Goal: Information Seeking & Learning: Learn about a topic

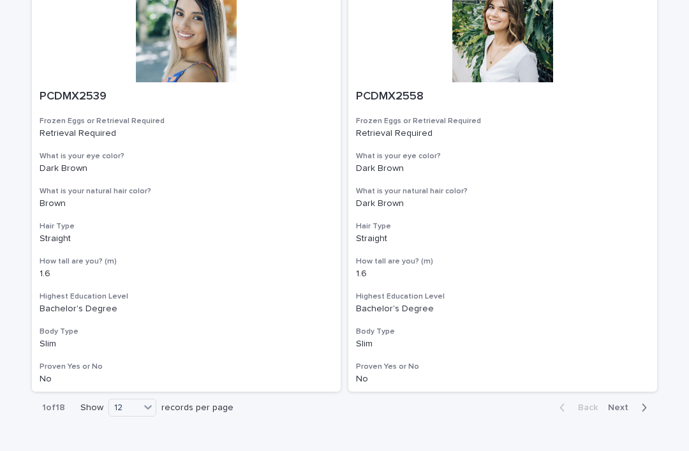
scroll to position [2271, 0]
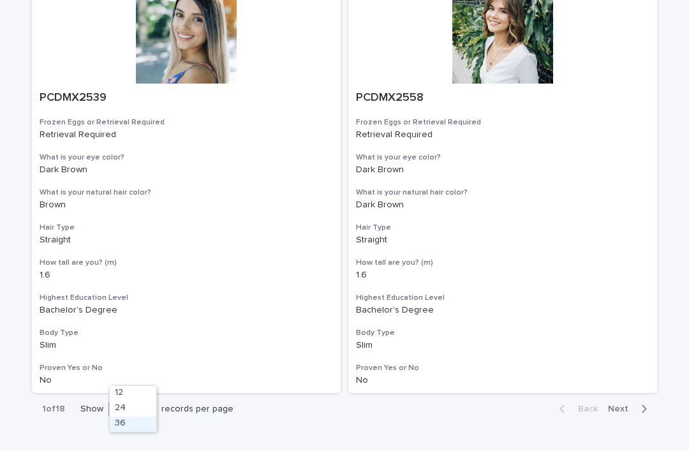
click at [142, 420] on div "36" at bounding box center [133, 424] width 47 height 15
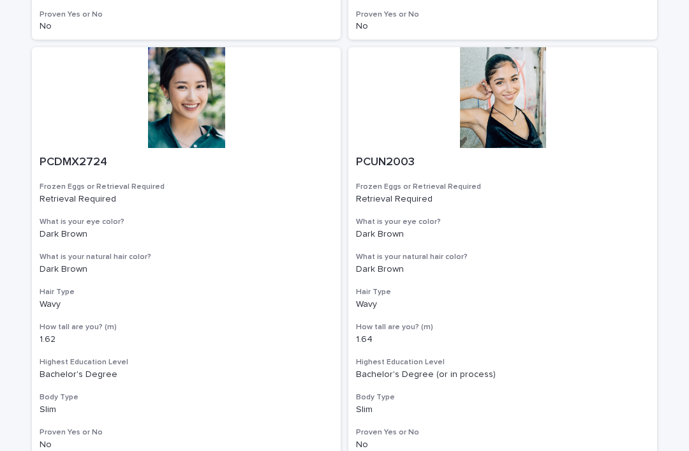
scroll to position [7226, 0]
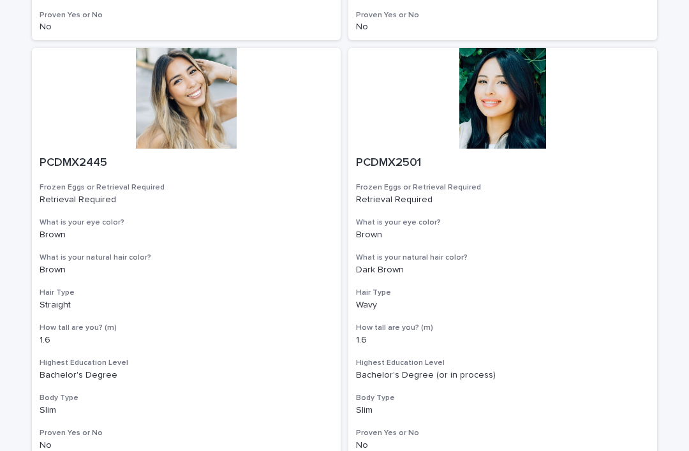
scroll to position [7226, 0]
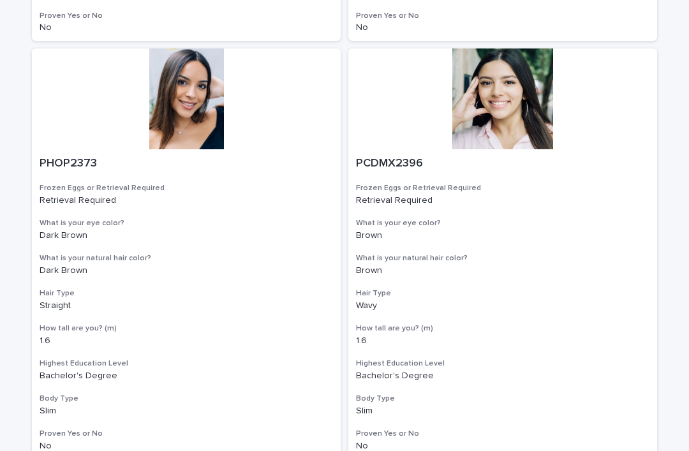
scroll to position [7226, 0]
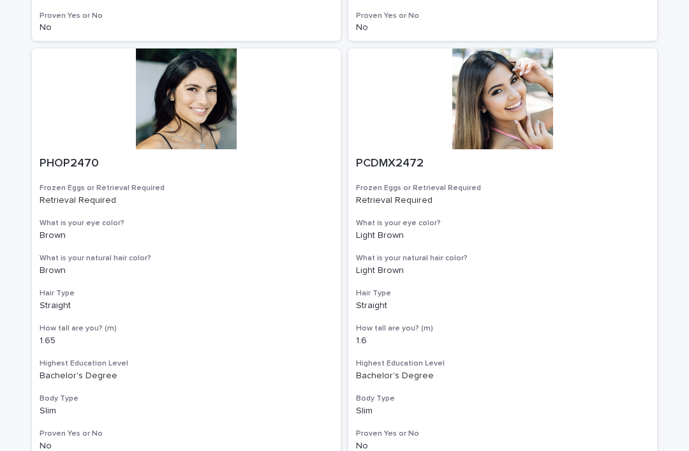
scroll to position [7226, 0]
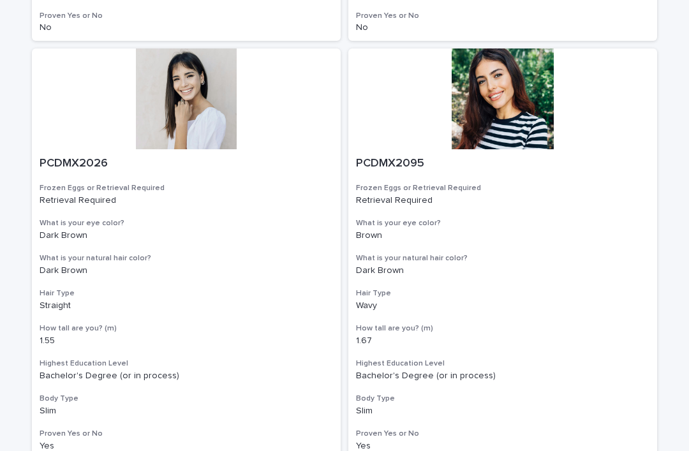
scroll to position [7226, 0]
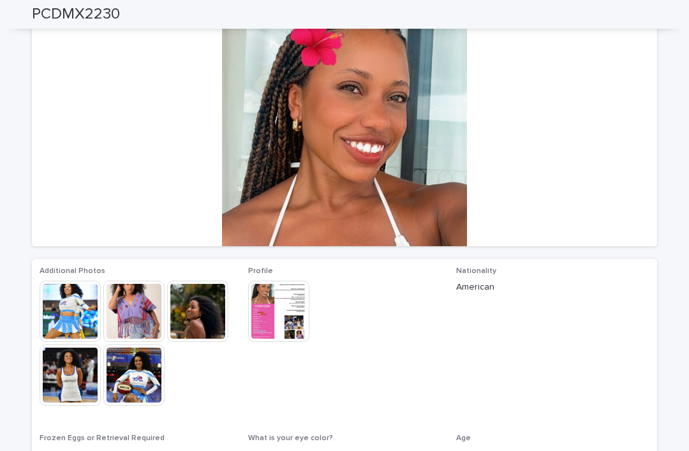
scroll to position [99, 0]
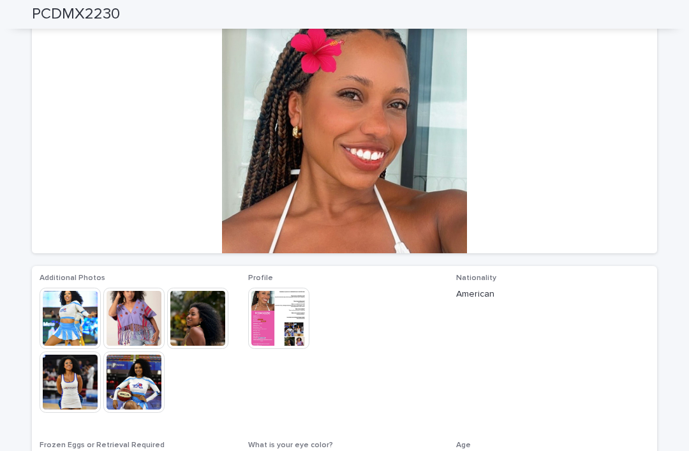
click at [75, 302] on img at bounding box center [70, 318] width 61 height 61
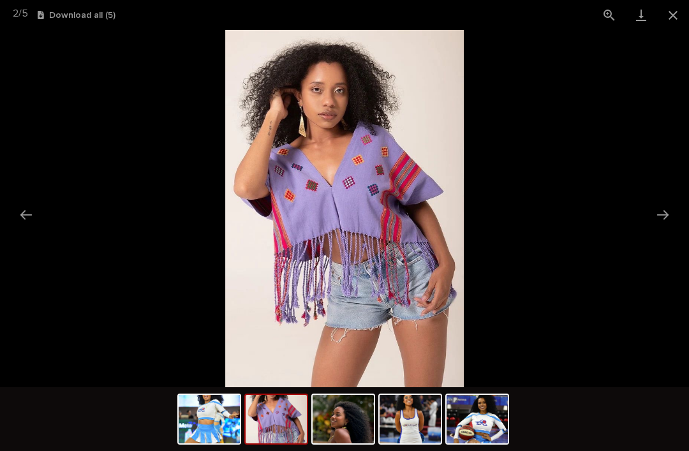
click at [288, 412] on img at bounding box center [276, 419] width 61 height 49
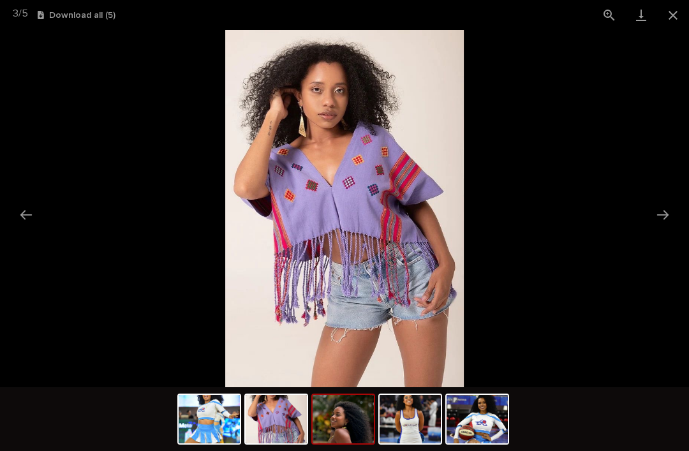
click at [352, 414] on img at bounding box center [343, 419] width 61 height 49
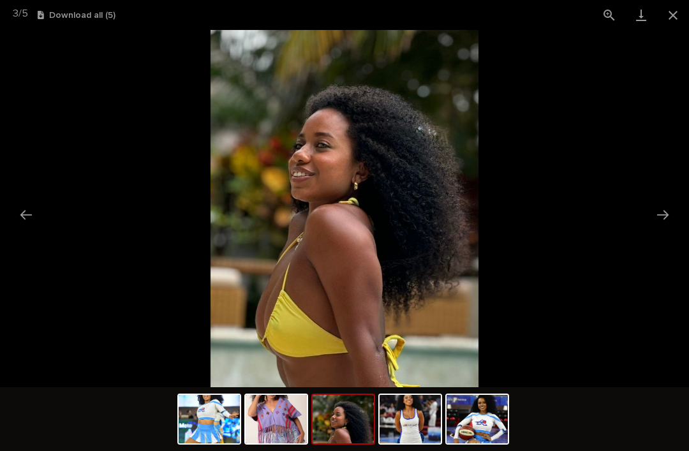
click at [405, 408] on img at bounding box center [410, 419] width 61 height 49
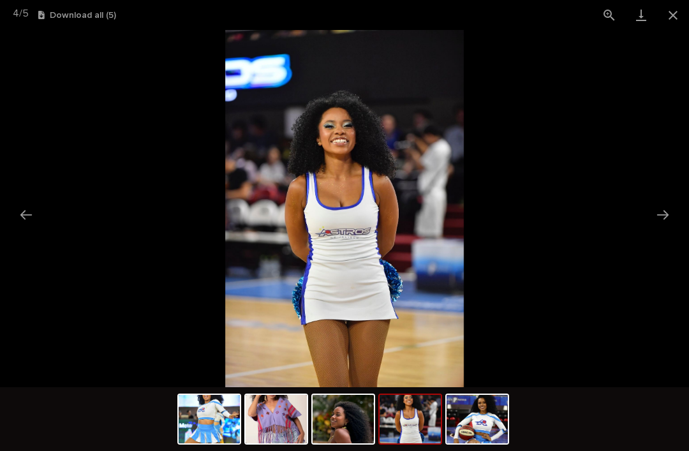
click at [482, 414] on img at bounding box center [477, 419] width 61 height 49
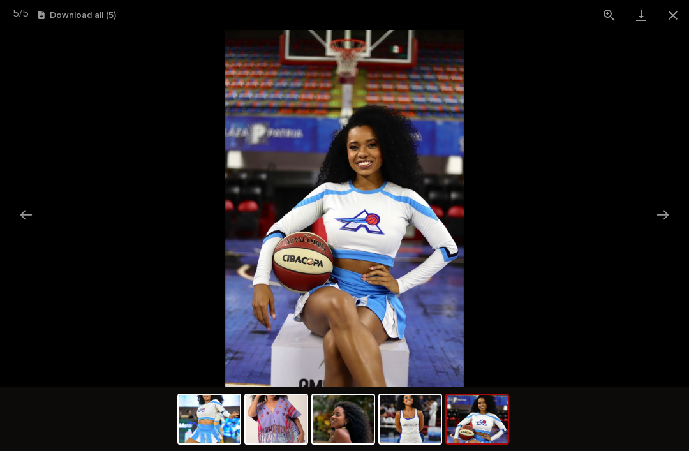
click at [669, 19] on button "Close gallery" at bounding box center [673, 15] width 32 height 30
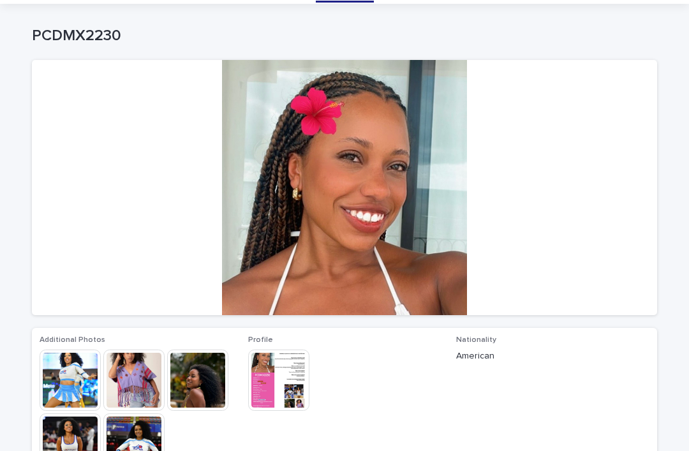
scroll to position [11, 0]
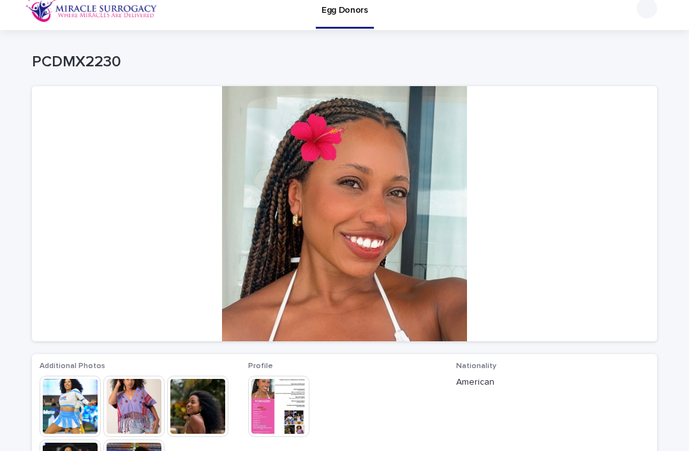
click at [278, 415] on img at bounding box center [278, 406] width 61 height 61
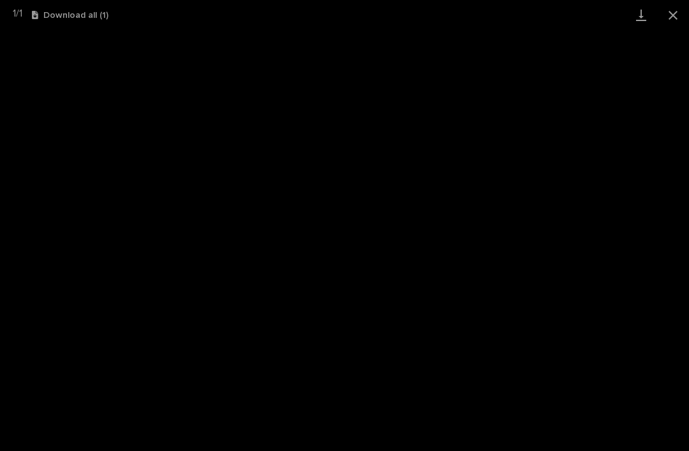
click at [668, 17] on button "Close gallery" at bounding box center [673, 15] width 32 height 30
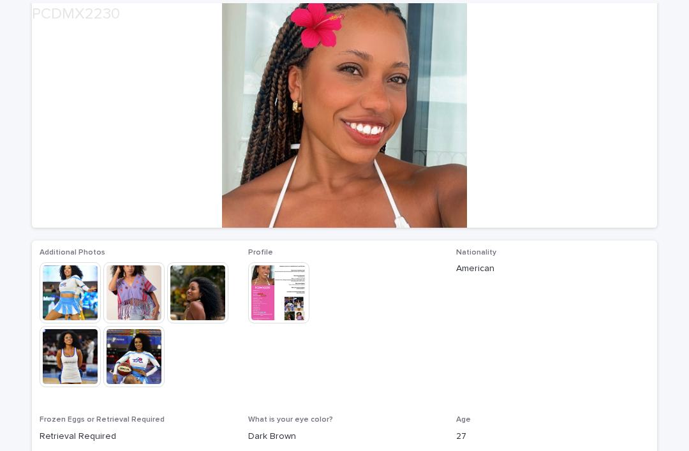
scroll to position [135, 0]
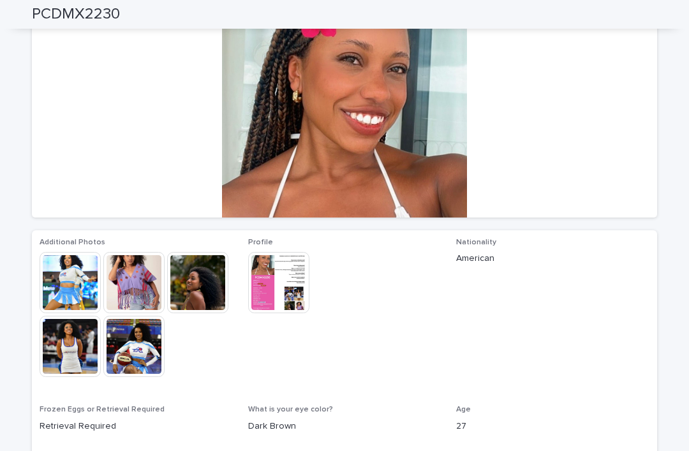
click at [137, 342] on img at bounding box center [133, 346] width 61 height 61
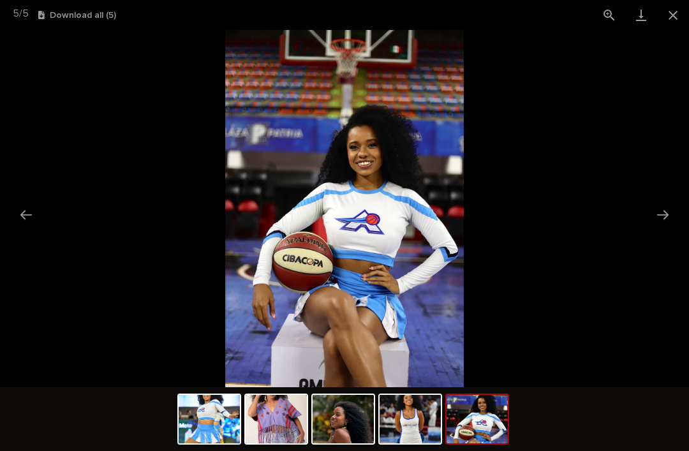
click at [27, 215] on button "Previous slide" at bounding box center [26, 214] width 27 height 25
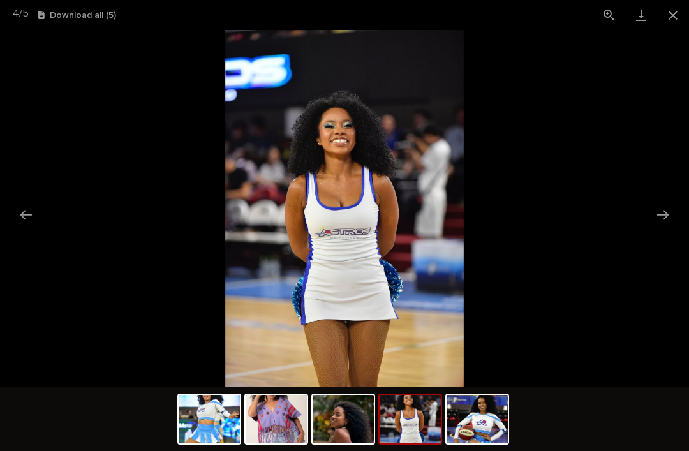
click at [19, 217] on button "Previous slide" at bounding box center [26, 214] width 27 height 25
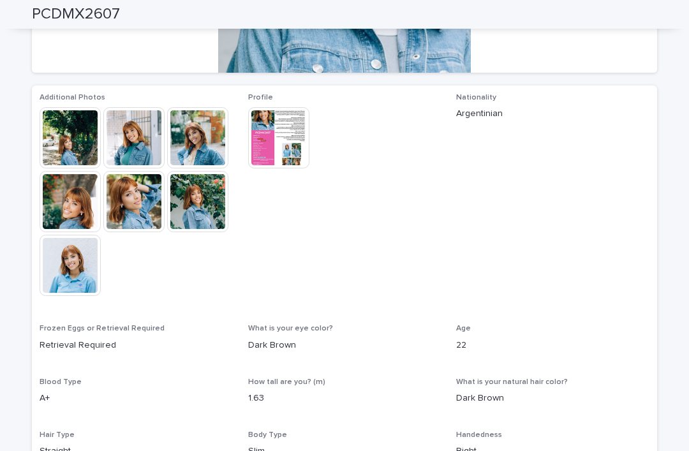
scroll to position [264, 0]
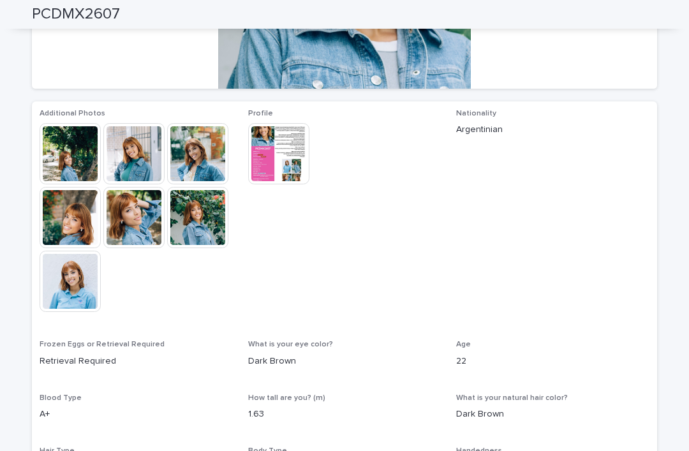
click at [144, 159] on img at bounding box center [133, 153] width 61 height 61
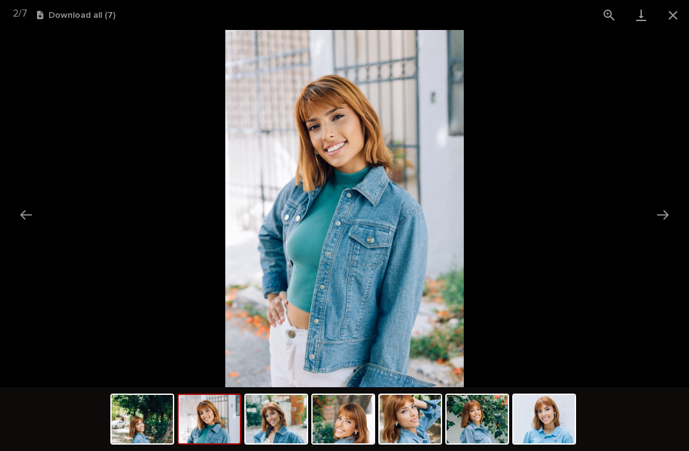
click at [662, 210] on button "Next slide" at bounding box center [663, 214] width 27 height 25
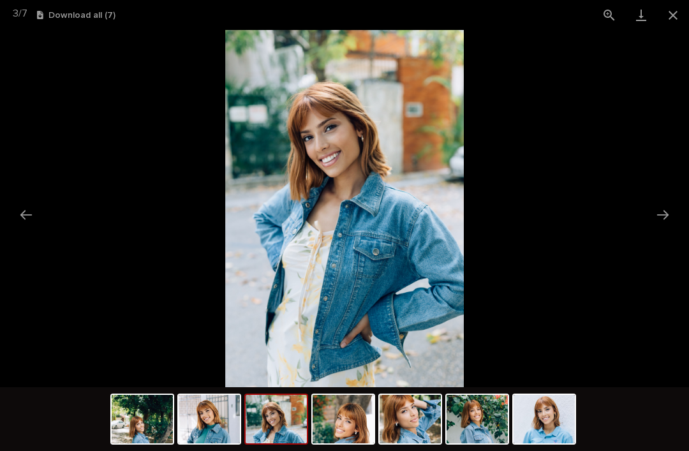
click at [659, 211] on button "Next slide" at bounding box center [663, 214] width 27 height 25
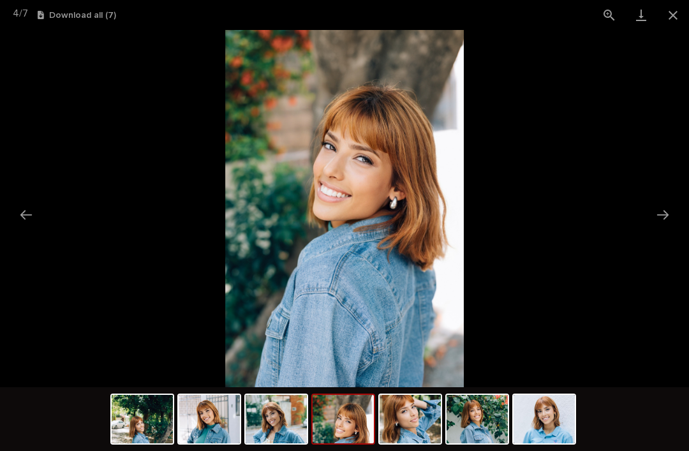
click at [659, 210] on button "Next slide" at bounding box center [663, 214] width 27 height 25
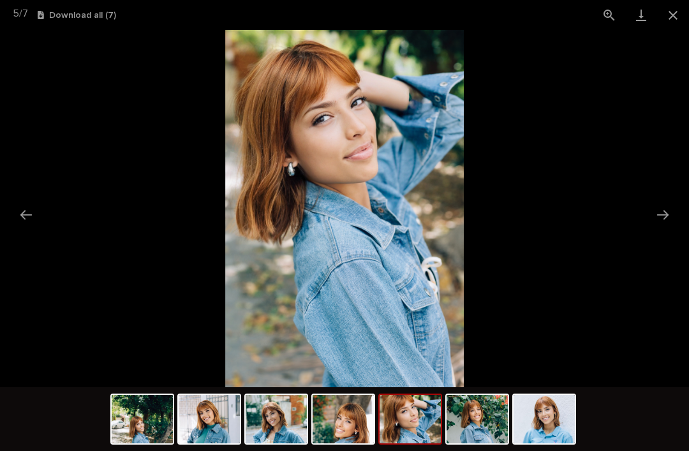
click at [662, 211] on button "Next slide" at bounding box center [663, 214] width 27 height 25
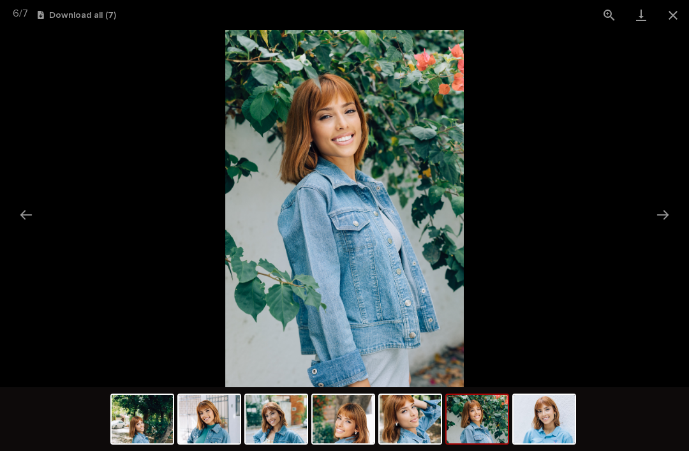
click at [660, 211] on button "Next slide" at bounding box center [663, 214] width 27 height 25
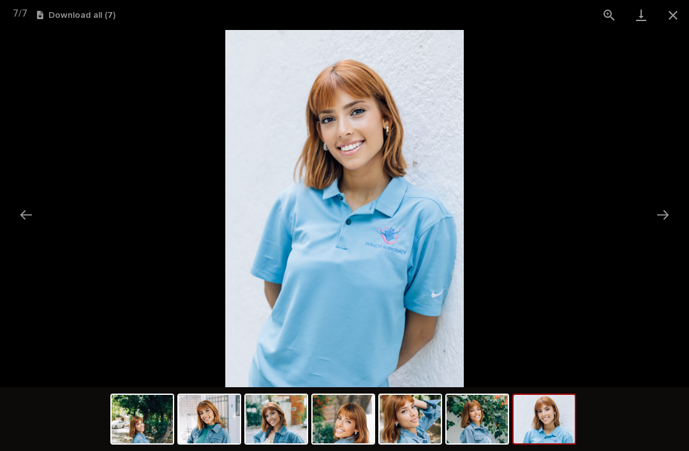
click at [661, 211] on button "Next slide" at bounding box center [663, 214] width 27 height 25
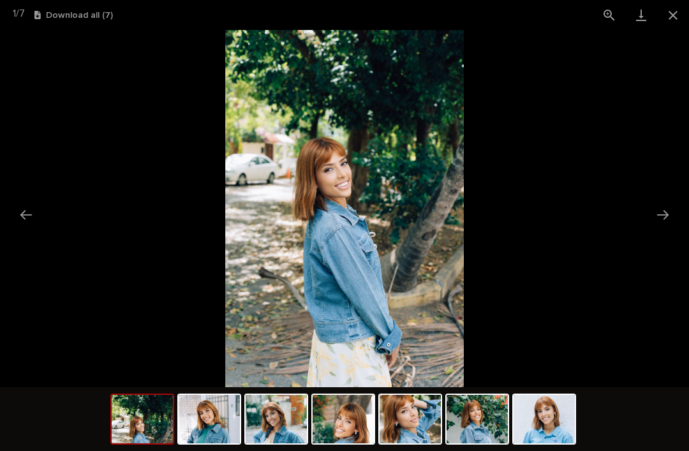
click at [661, 211] on button "Next slide" at bounding box center [663, 214] width 27 height 25
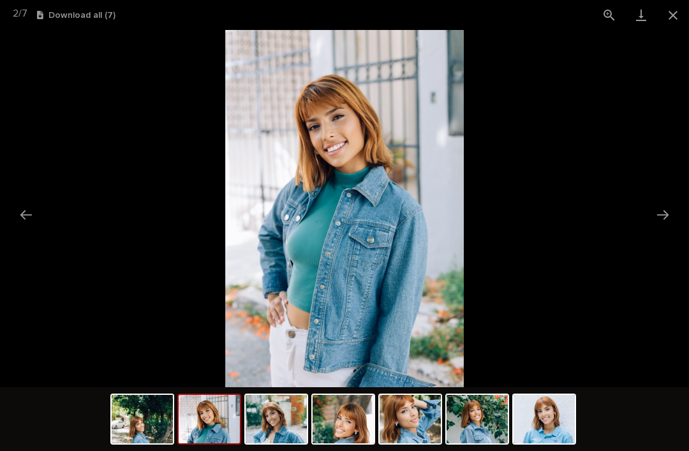
click at [662, 210] on button "Next slide" at bounding box center [663, 214] width 27 height 25
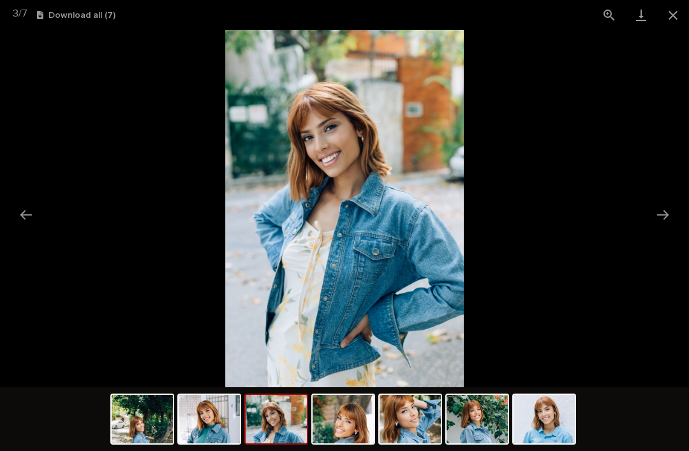
click at [662, 210] on button "Next slide" at bounding box center [663, 214] width 27 height 25
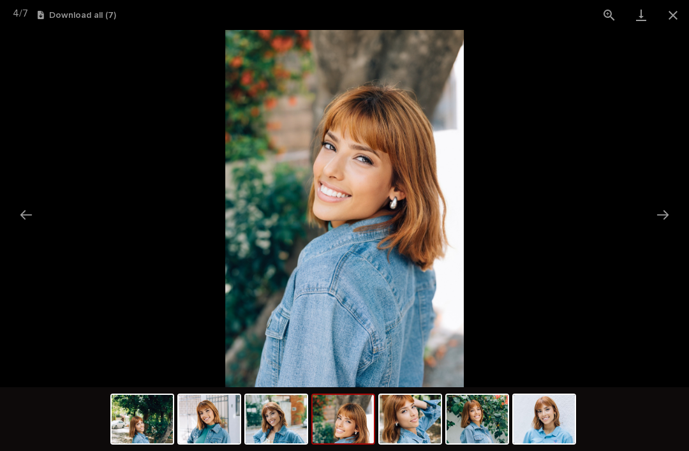
click at [664, 209] on button "Next slide" at bounding box center [663, 214] width 27 height 25
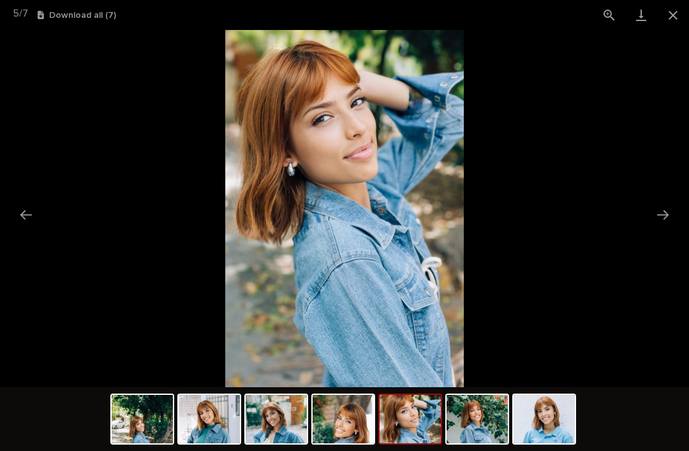
click at [664, 209] on button "Next slide" at bounding box center [663, 214] width 27 height 25
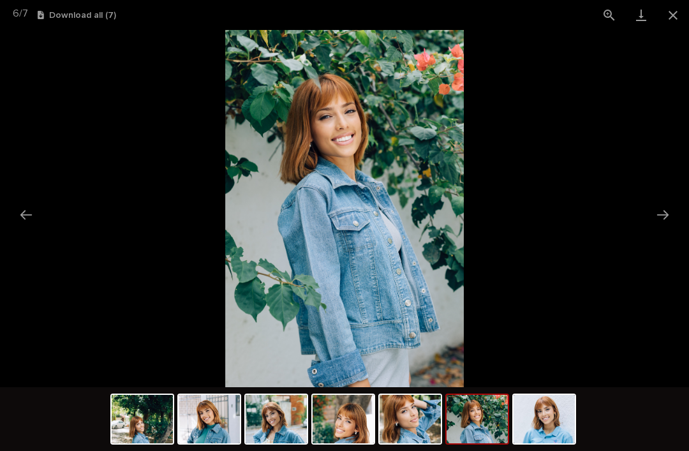
click at [664, 208] on button "Next slide" at bounding box center [663, 214] width 27 height 25
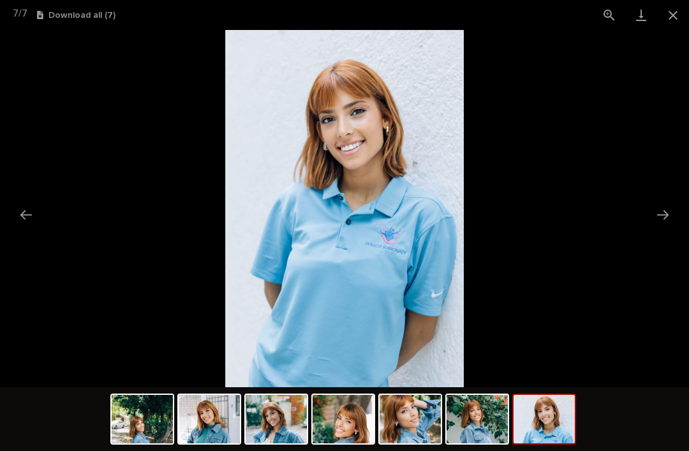
click at [664, 207] on button "Next slide" at bounding box center [663, 214] width 27 height 25
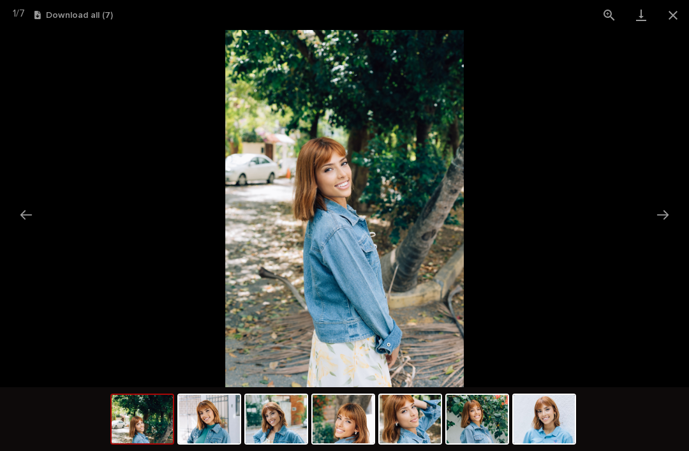
click at [664, 207] on button "Next slide" at bounding box center [663, 214] width 27 height 25
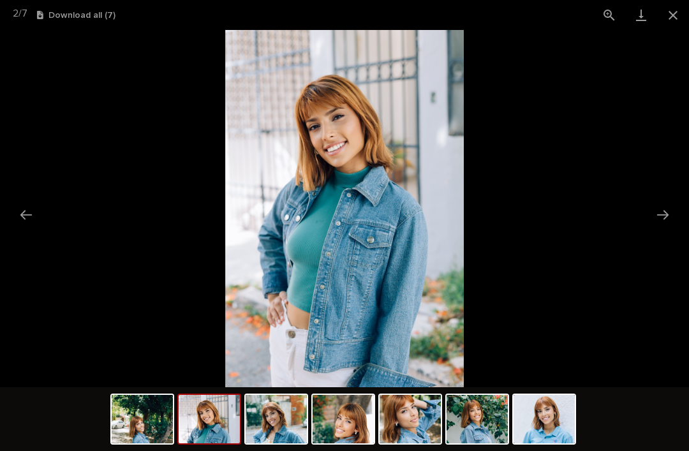
click at [664, 207] on button "Next slide" at bounding box center [663, 214] width 27 height 25
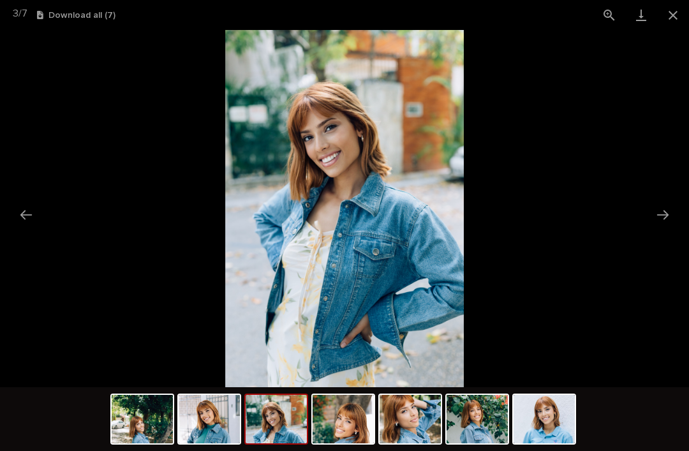
click at [666, 204] on button "Next slide" at bounding box center [663, 214] width 27 height 25
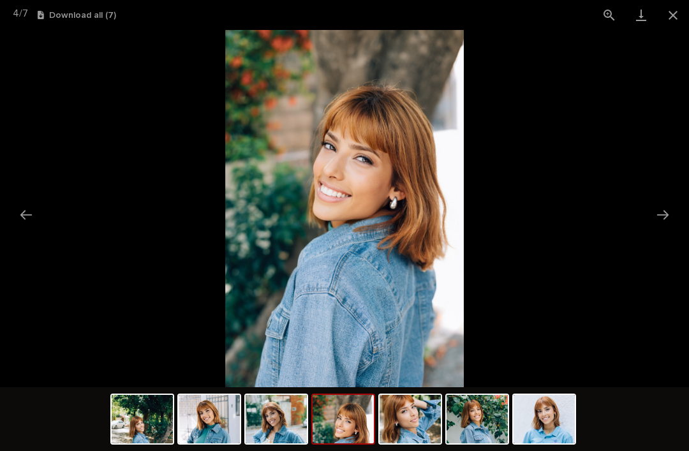
click at [666, 204] on button "Next slide" at bounding box center [663, 214] width 27 height 25
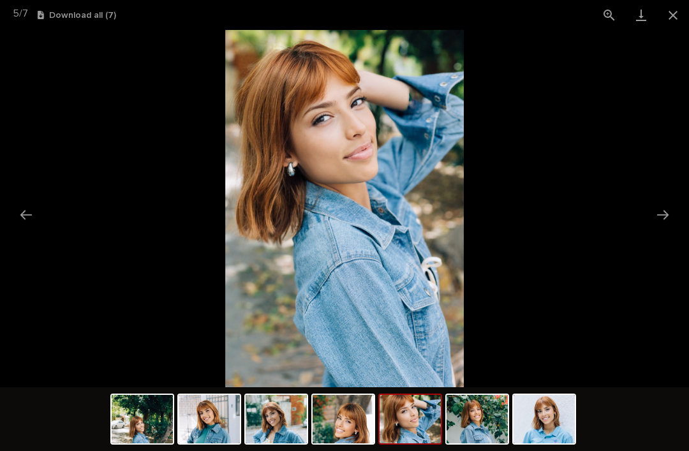
click at [664, 205] on button "Next slide" at bounding box center [663, 214] width 27 height 25
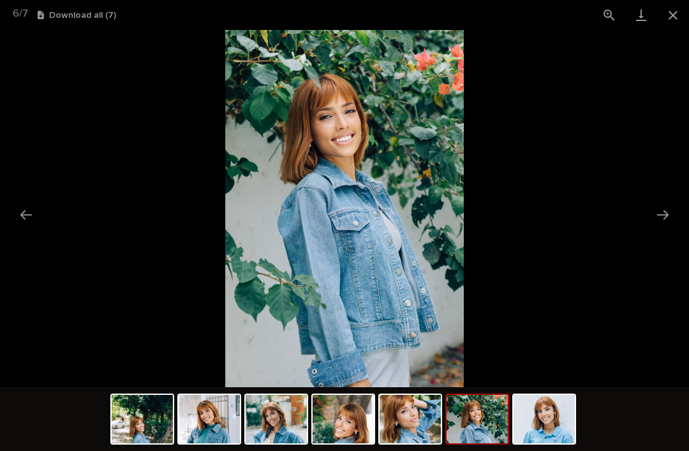
click at [664, 205] on button "Next slide" at bounding box center [663, 214] width 27 height 25
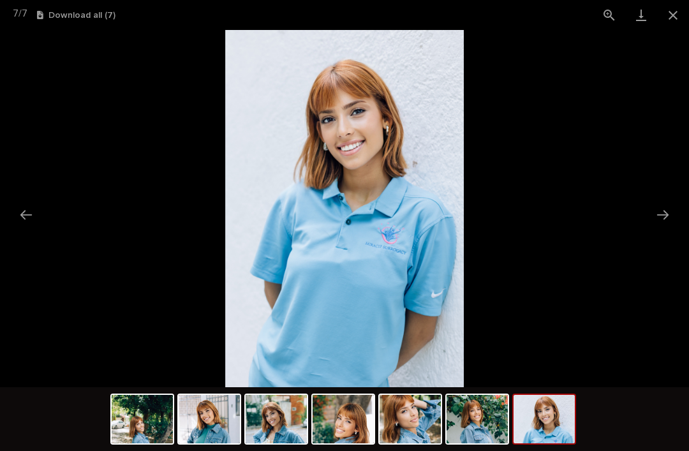
click at [665, 204] on button "Next slide" at bounding box center [663, 214] width 27 height 25
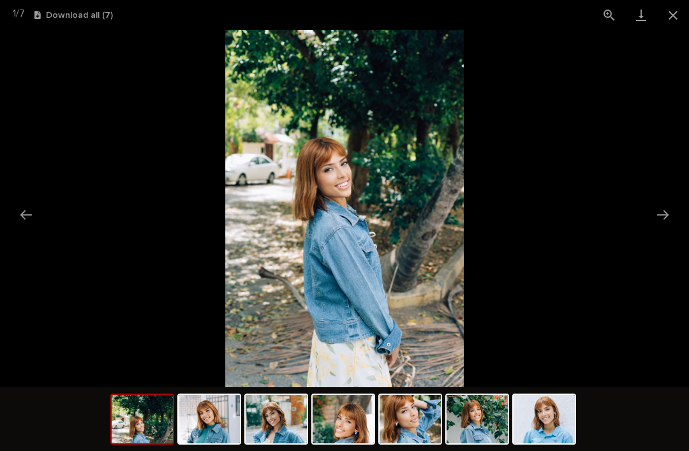
click at [672, 19] on button "Close gallery" at bounding box center [673, 15] width 32 height 30
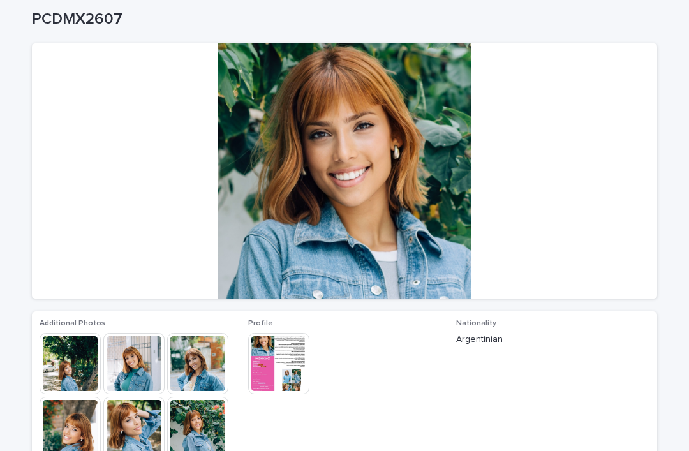
scroll to position [52, 0]
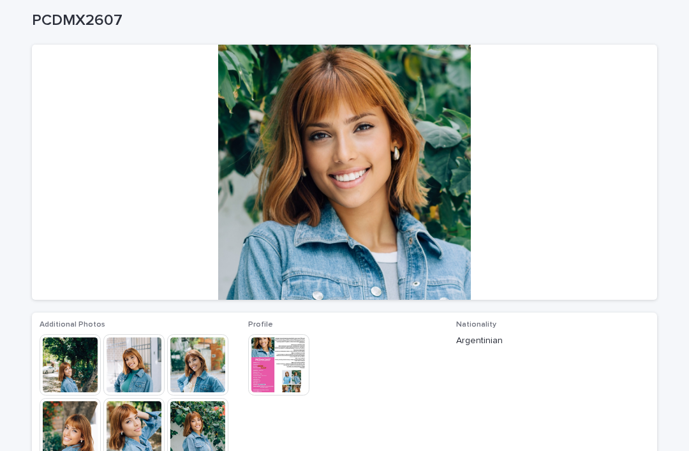
click at [293, 357] on img at bounding box center [278, 364] width 61 height 61
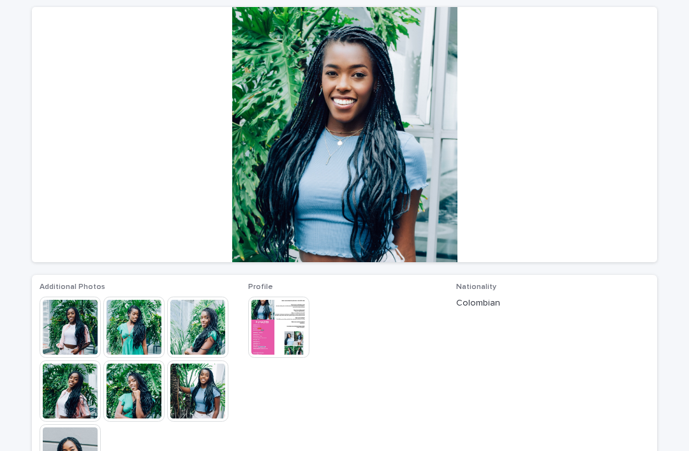
scroll to position [116, 0]
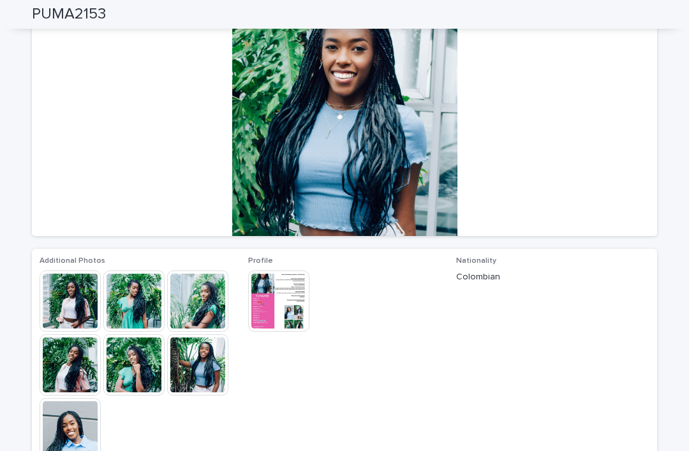
click at [143, 306] on img at bounding box center [133, 301] width 61 height 61
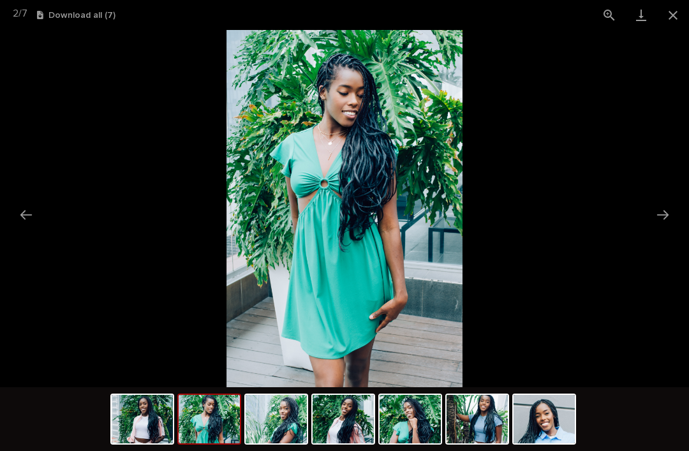
click at [661, 214] on button "Next slide" at bounding box center [663, 214] width 27 height 25
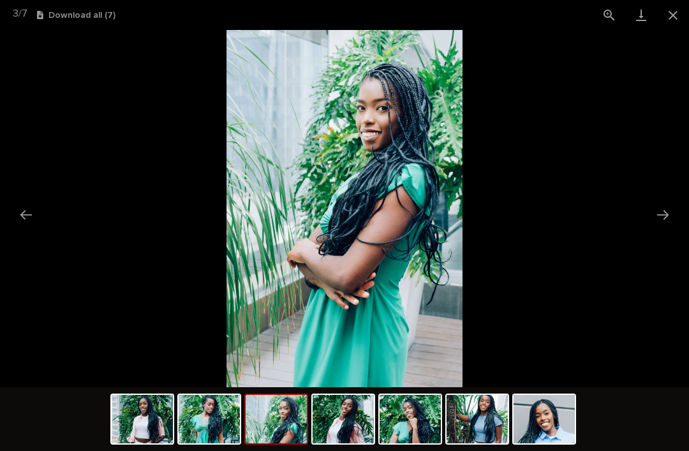
click at [664, 214] on button "Next slide" at bounding box center [663, 214] width 27 height 25
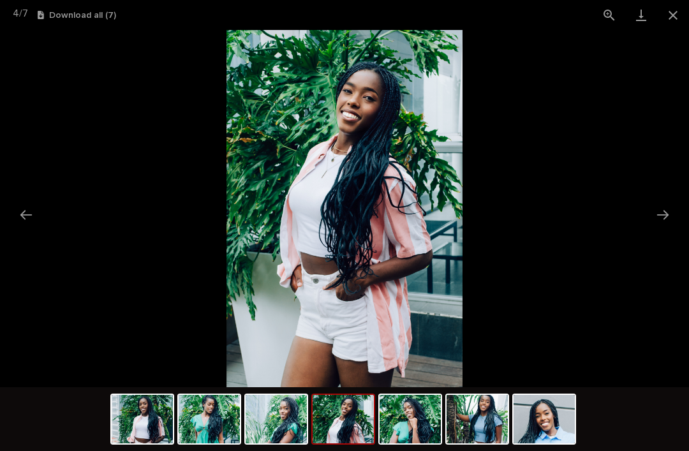
click at [667, 214] on button "Next slide" at bounding box center [663, 214] width 27 height 25
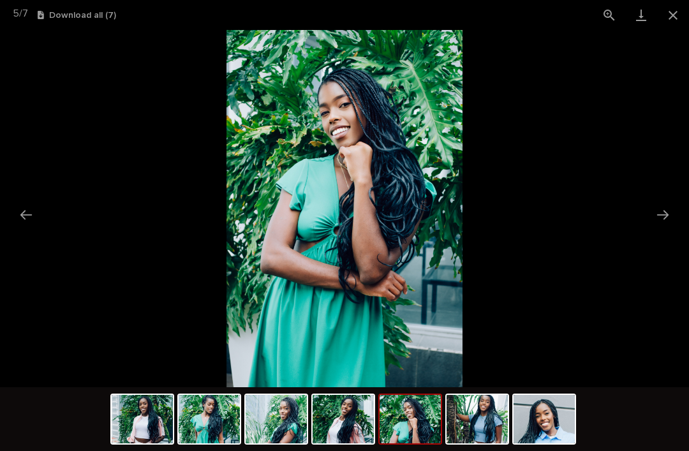
click at [662, 214] on button "Next slide" at bounding box center [663, 214] width 27 height 25
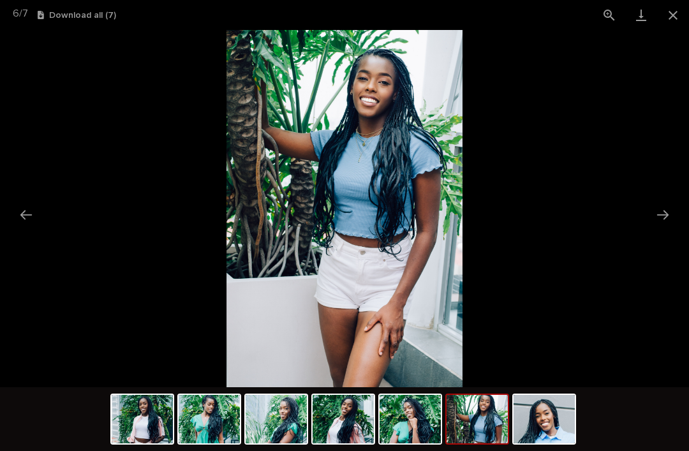
click at [662, 218] on button "Next slide" at bounding box center [663, 214] width 27 height 25
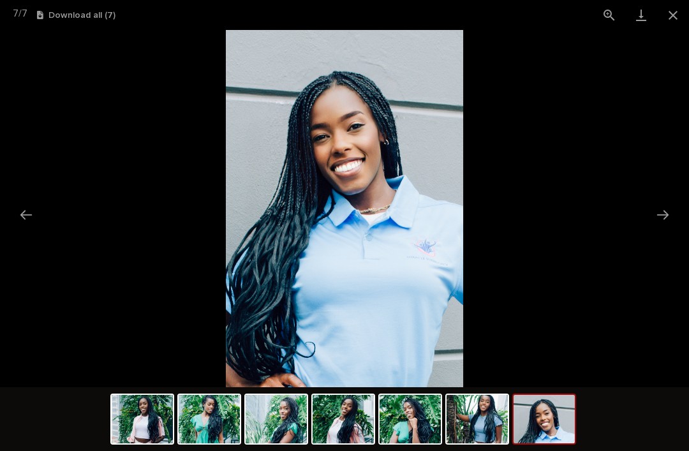
click at [663, 212] on button "Next slide" at bounding box center [663, 214] width 27 height 25
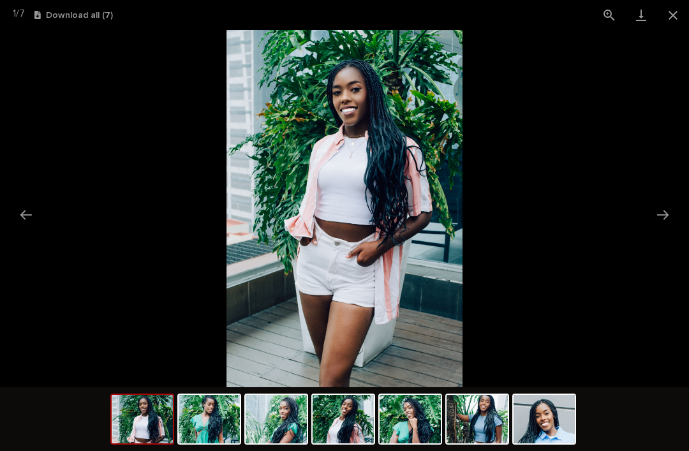
click at [664, 212] on button "Next slide" at bounding box center [663, 214] width 27 height 25
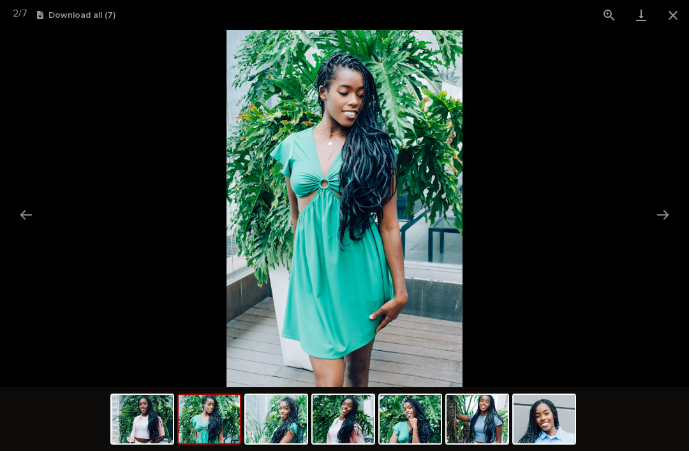
click at [665, 213] on button "Next slide" at bounding box center [663, 214] width 27 height 25
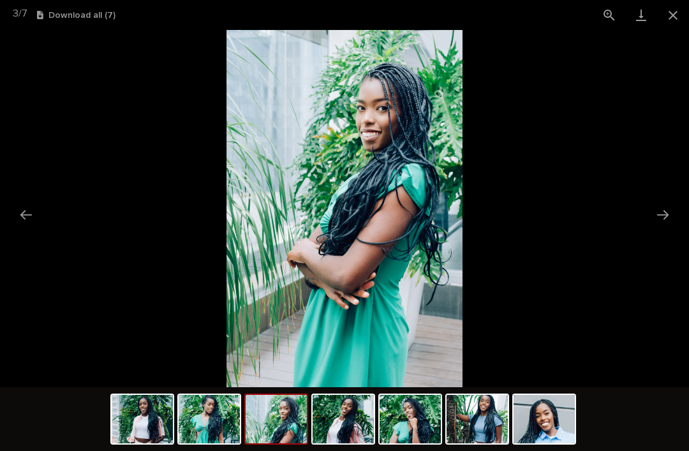
click at [662, 213] on button "Next slide" at bounding box center [663, 214] width 27 height 25
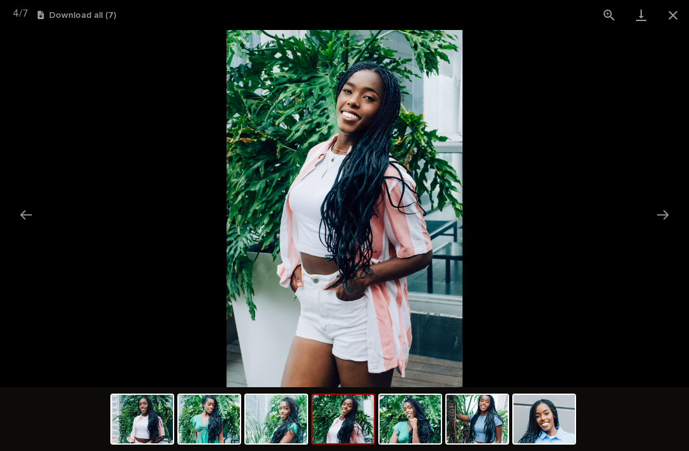
click at [664, 213] on button "Next slide" at bounding box center [663, 214] width 27 height 25
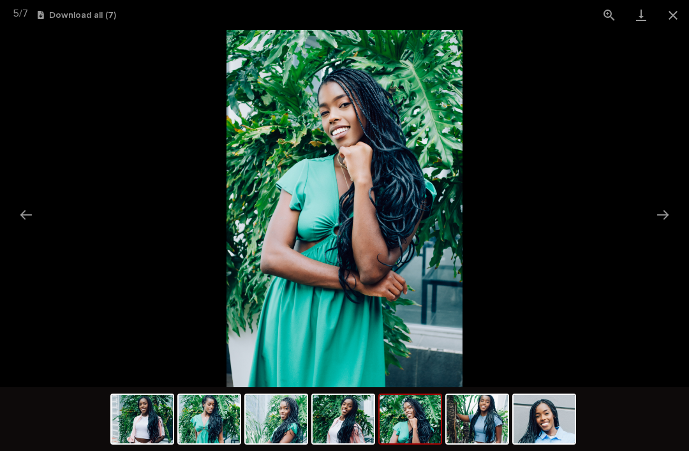
click at [657, 211] on button "Next slide" at bounding box center [663, 214] width 27 height 25
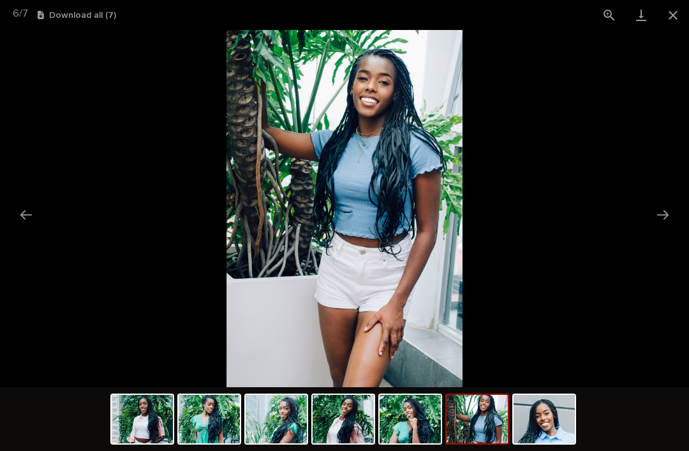
click at [668, 211] on button "Next slide" at bounding box center [663, 214] width 27 height 25
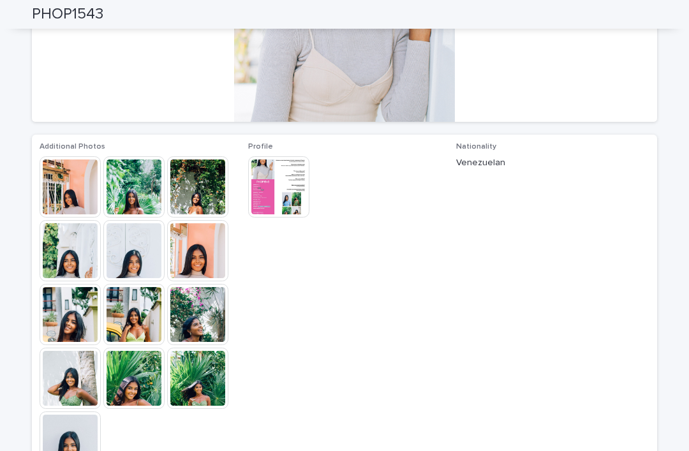
scroll to position [237, 0]
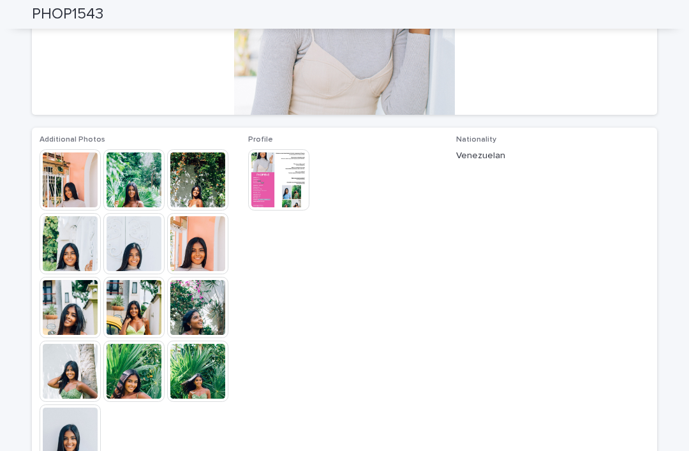
click at [76, 188] on img at bounding box center [70, 179] width 61 height 61
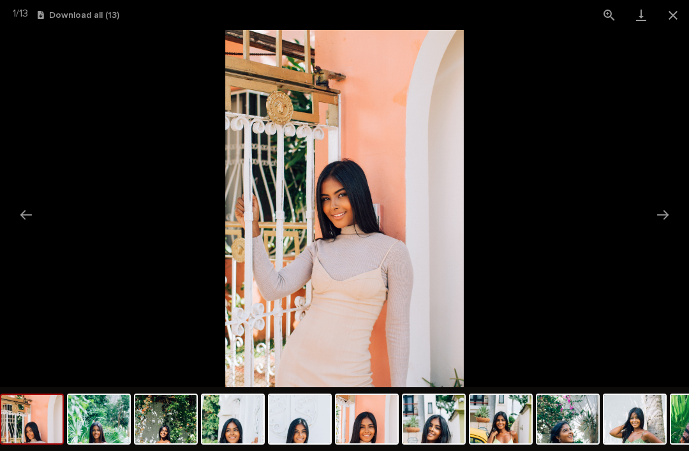
click at [661, 211] on button "Next slide" at bounding box center [663, 214] width 27 height 25
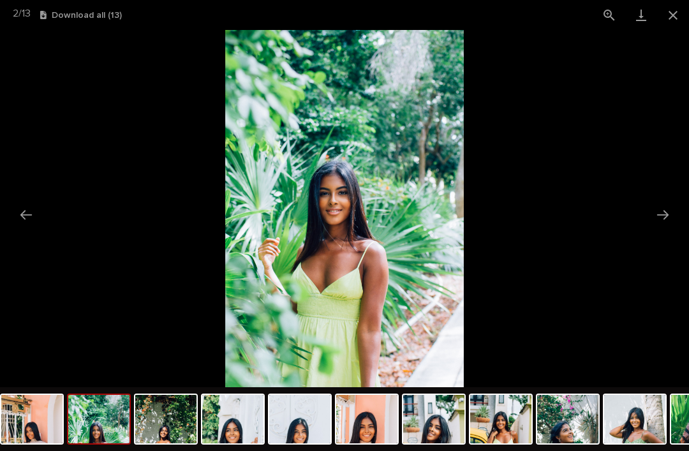
click at [660, 213] on button "Next slide" at bounding box center [663, 214] width 27 height 25
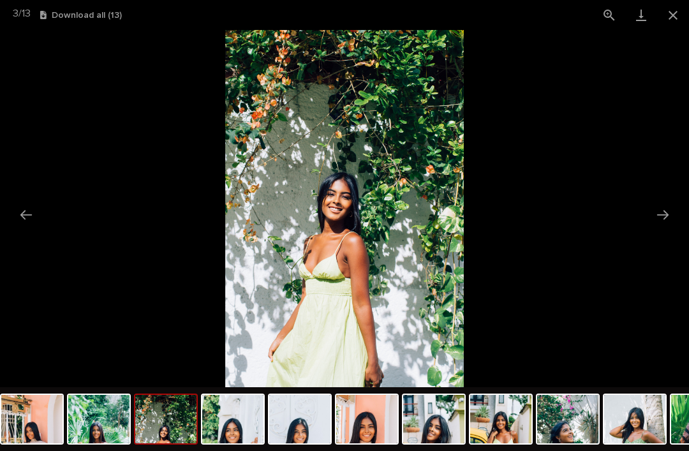
click at [662, 215] on button "Next slide" at bounding box center [663, 214] width 27 height 25
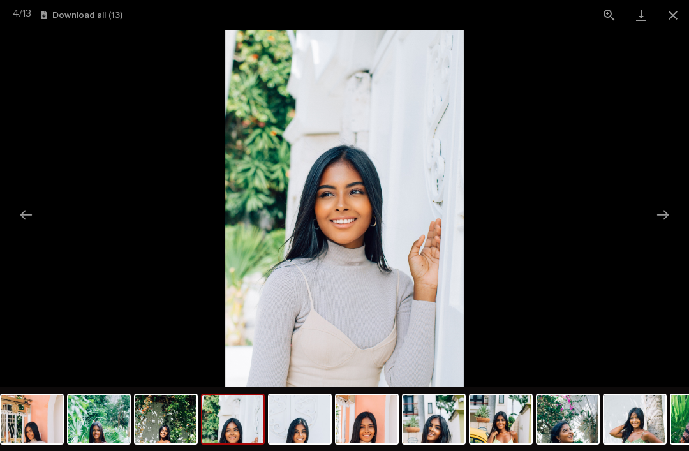
click at [661, 215] on button "Next slide" at bounding box center [663, 214] width 27 height 25
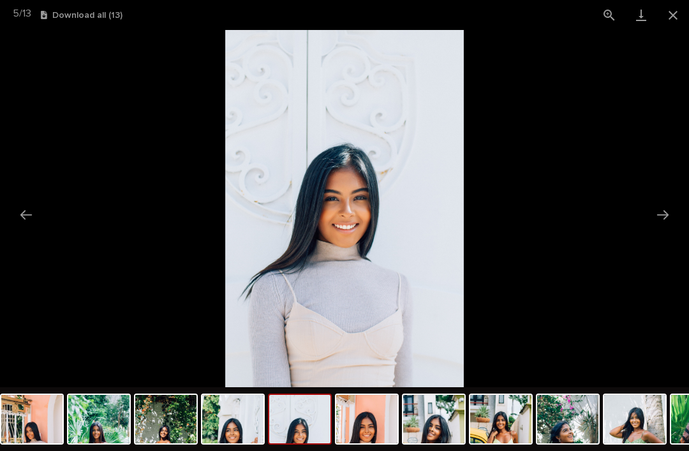
click at [659, 214] on button "Next slide" at bounding box center [663, 214] width 27 height 25
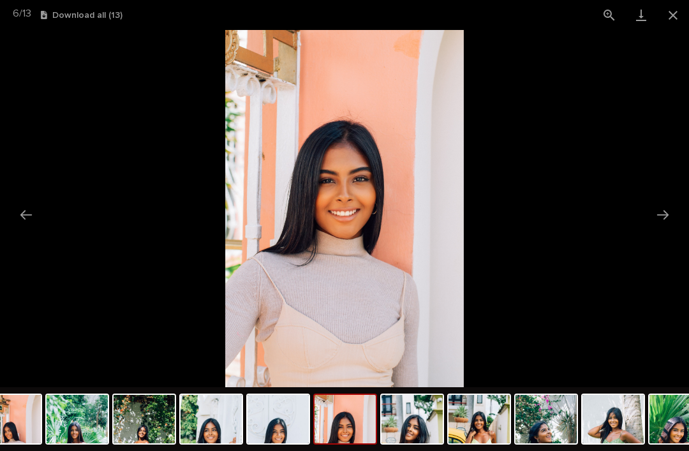
click at [659, 214] on button "Next slide" at bounding box center [663, 214] width 27 height 25
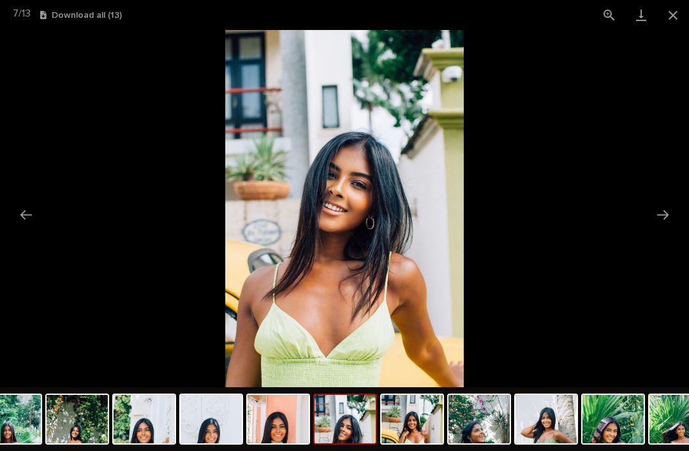
click at [661, 214] on button "Next slide" at bounding box center [663, 214] width 27 height 25
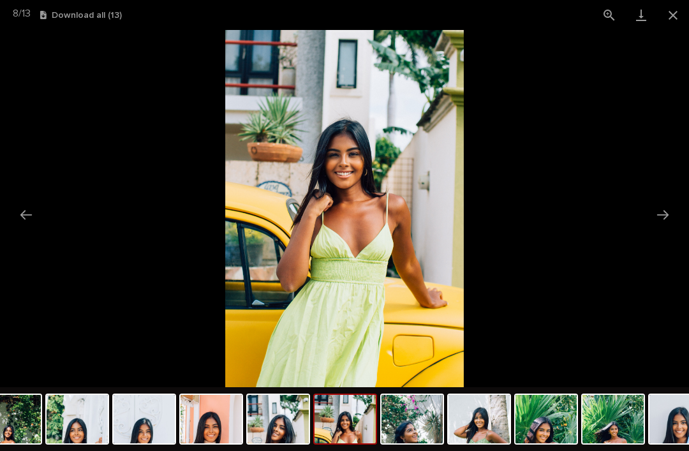
click at [666, 214] on button "Next slide" at bounding box center [663, 214] width 27 height 25
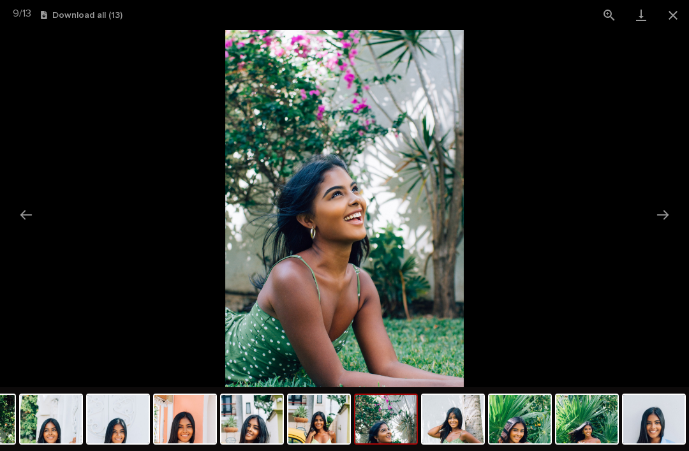
click at [664, 215] on button "Next slide" at bounding box center [663, 214] width 27 height 25
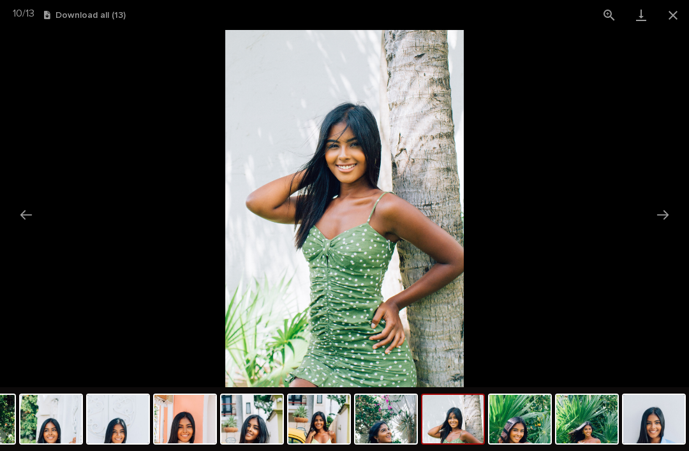
click at [654, 213] on button "Next slide" at bounding box center [663, 214] width 27 height 25
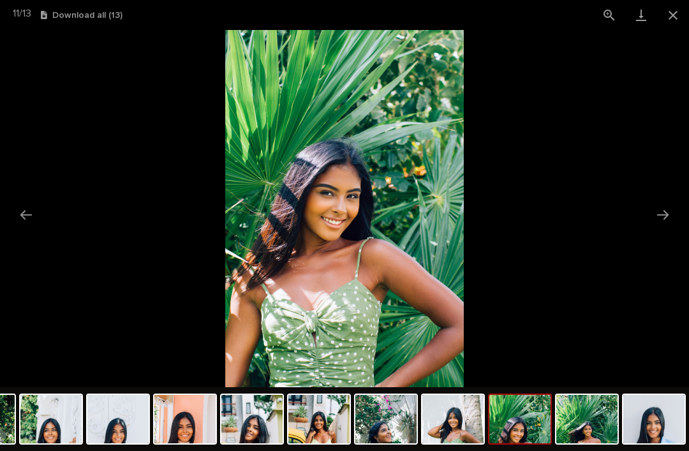
click at [661, 211] on button "Next slide" at bounding box center [663, 214] width 27 height 25
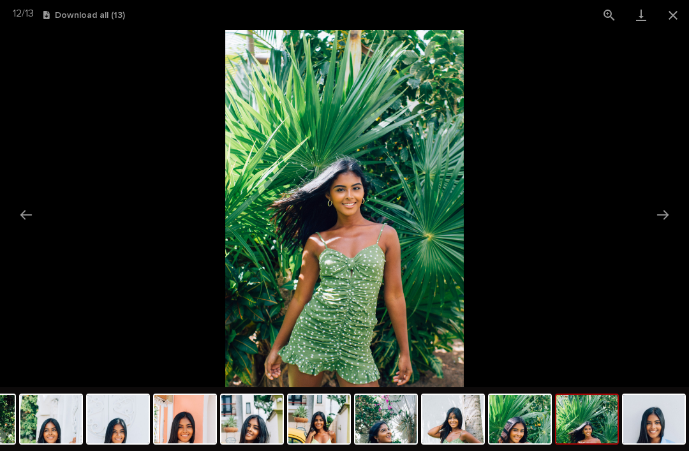
click at [662, 215] on button "Next slide" at bounding box center [663, 214] width 27 height 25
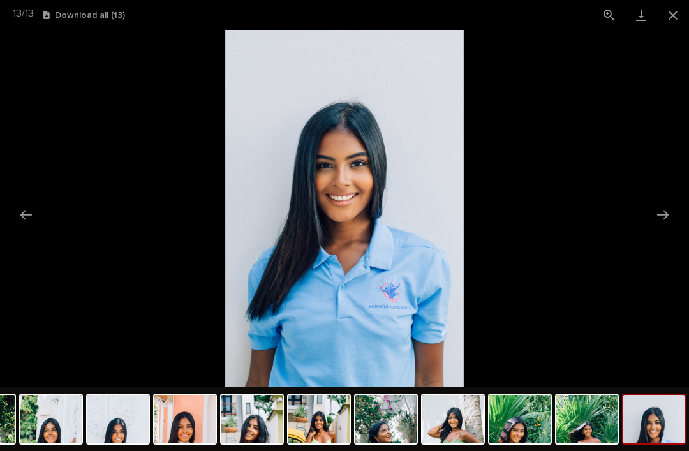
click at [664, 214] on button "Next slide" at bounding box center [663, 214] width 27 height 25
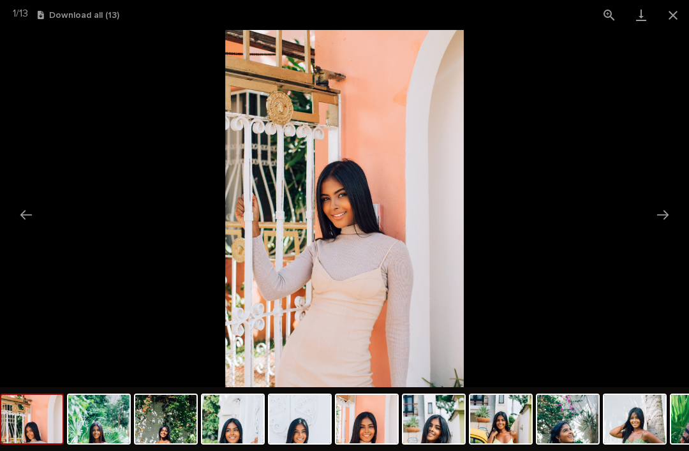
click at [680, 19] on button "Close gallery" at bounding box center [673, 15] width 32 height 30
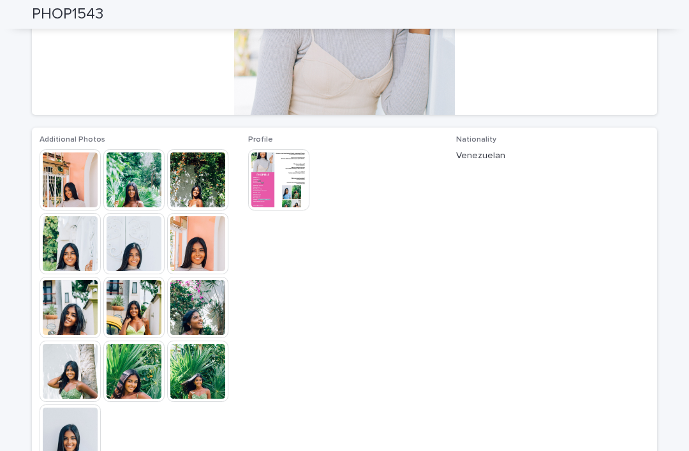
click at [275, 192] on img at bounding box center [278, 179] width 61 height 61
